Goal: Navigation & Orientation: Find specific page/section

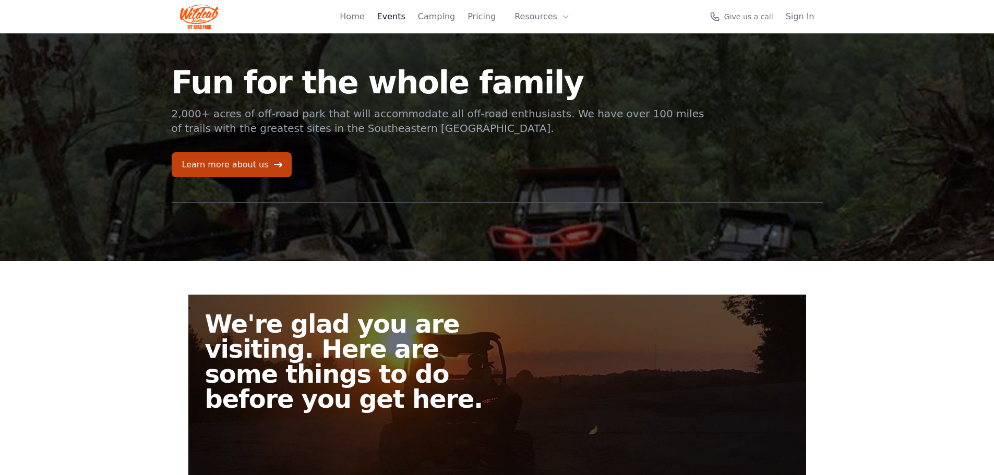
click at [405, 16] on link "Events" at bounding box center [391, 16] width 28 height 13
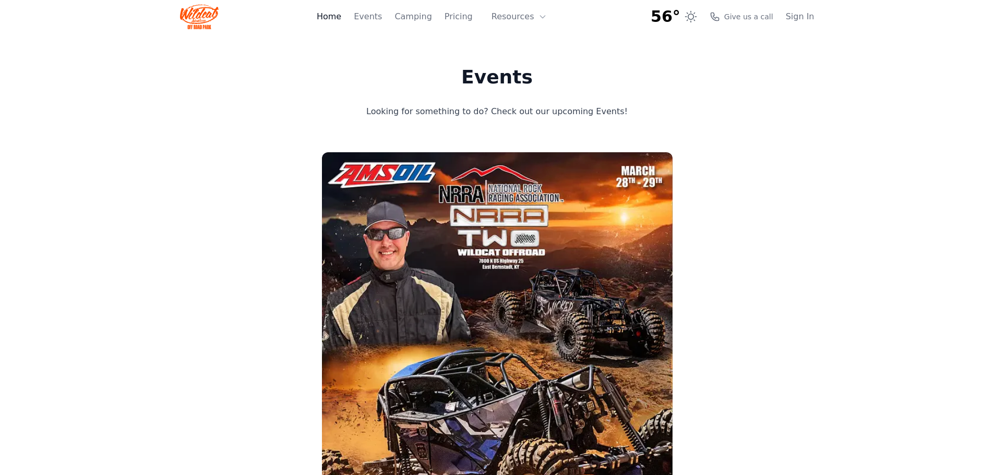
click at [341, 17] on link "Home" at bounding box center [329, 16] width 25 height 13
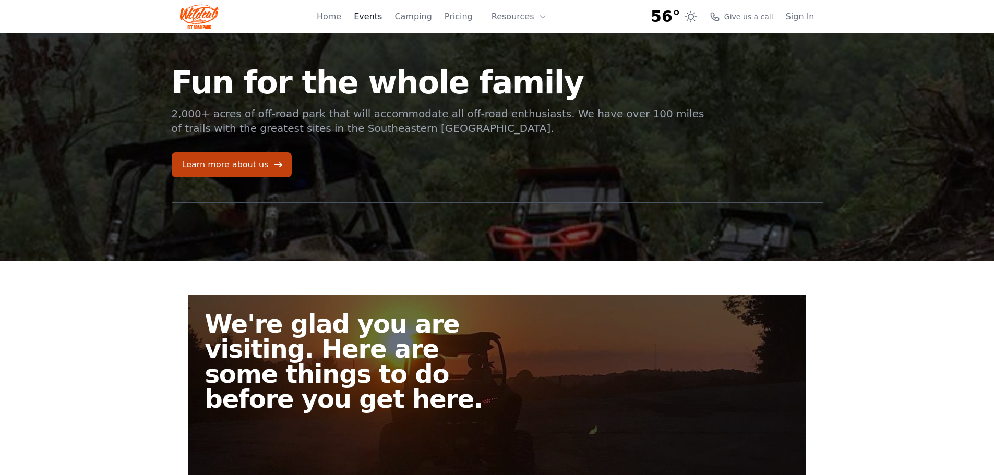
click at [376, 19] on link "Events" at bounding box center [368, 16] width 28 height 13
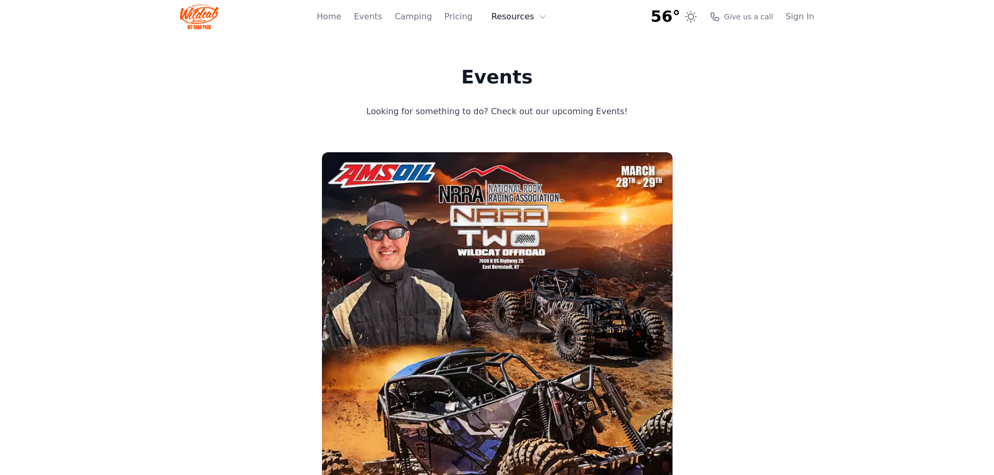
click at [512, 19] on button "Resources" at bounding box center [519, 16] width 68 height 21
click at [471, 16] on link "Pricing" at bounding box center [458, 16] width 28 height 13
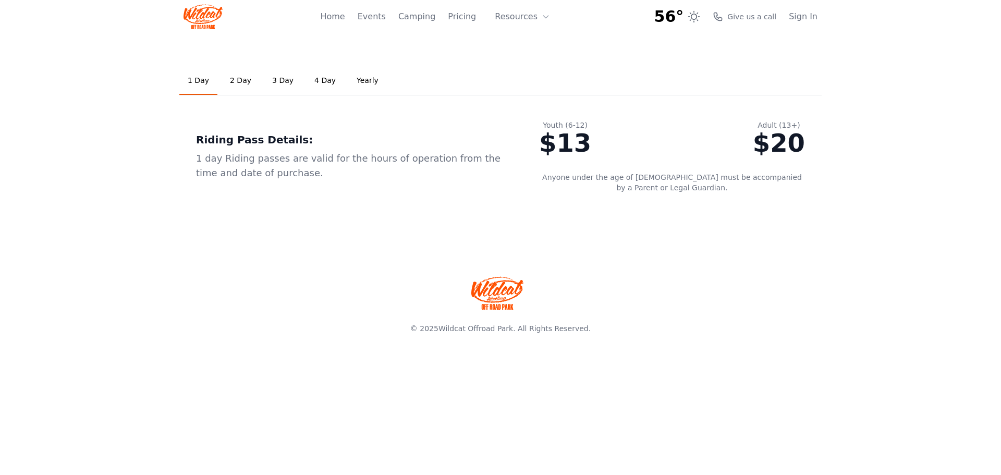
click at [353, 82] on link "Yearly" at bounding box center [367, 81] width 39 height 28
